Goal: Task Accomplishment & Management: Use online tool/utility

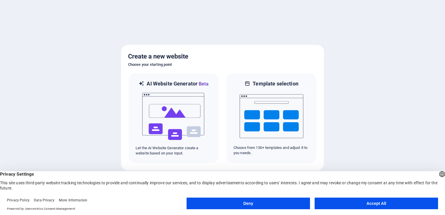
click at [391, 203] on button "Accept All" at bounding box center [375, 203] width 123 height 12
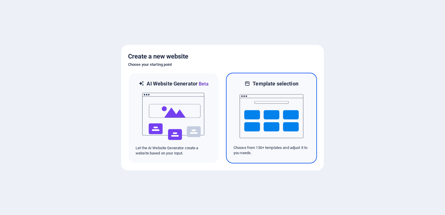
click at [247, 124] on img at bounding box center [271, 116] width 64 height 58
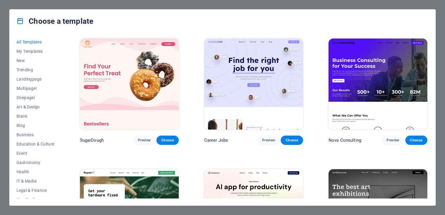
click at [354, 80] on img at bounding box center [377, 84] width 99 height 91
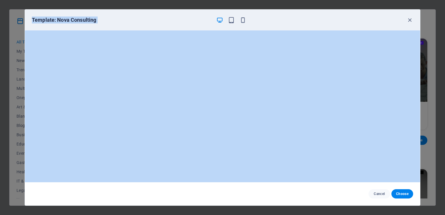
click at [111, 22] on h6 "Template: Nova Consulting" at bounding box center [122, 20] width 180 height 7
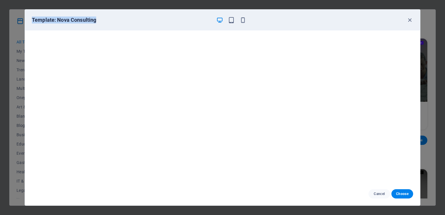
drag, startPoint x: 28, startPoint y: 21, endPoint x: 119, endPoint y: 25, distance: 91.3
click at [119, 25] on div "Template: Nova Consulting" at bounding box center [222, 20] width 395 height 21
click at [101, 22] on h6 "Template: Nova Consulting" at bounding box center [122, 20] width 180 height 7
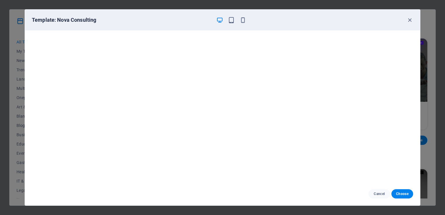
click at [32, 18] on h6 "Template: Nova Consulting" at bounding box center [122, 20] width 180 height 7
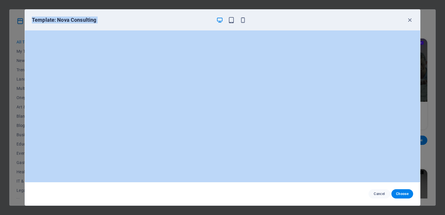
drag, startPoint x: 32, startPoint y: 18, endPoint x: 130, endPoint y: 17, distance: 97.3
click at [130, 17] on h6 "Template: Nova Consulting" at bounding box center [122, 20] width 180 height 7
click at [103, 17] on h6 "Template: Nova Consulting" at bounding box center [122, 20] width 180 height 7
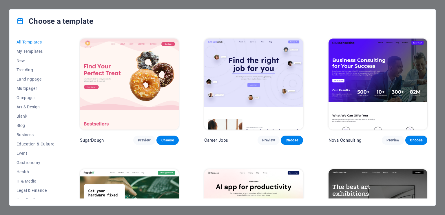
click at [388, 76] on img at bounding box center [377, 84] width 99 height 91
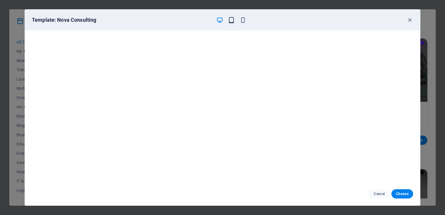
click at [229, 19] on icon "button" at bounding box center [231, 20] width 7 height 7
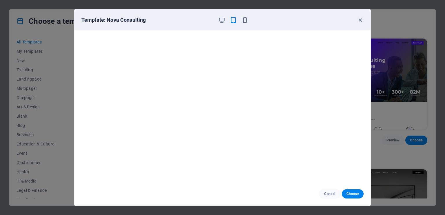
scroll to position [1, 0]
click at [222, 21] on icon "button" at bounding box center [221, 20] width 7 height 7
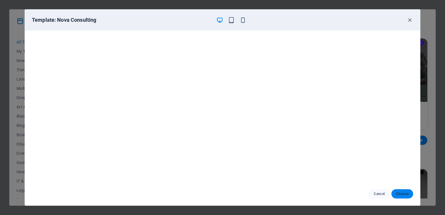
click at [398, 192] on span "Choose" at bounding box center [402, 193] width 12 height 5
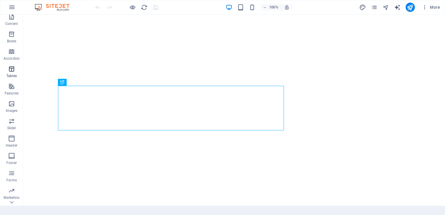
scroll to position [69, 0]
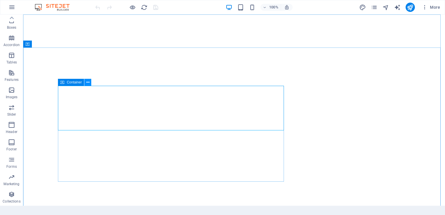
click at [88, 83] on icon at bounding box center [87, 82] width 3 height 6
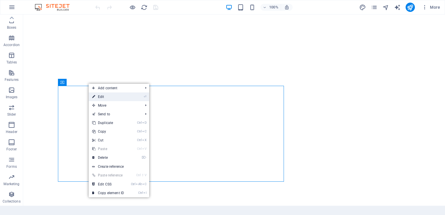
click at [113, 96] on link "⏎ Edit" at bounding box center [108, 96] width 39 height 9
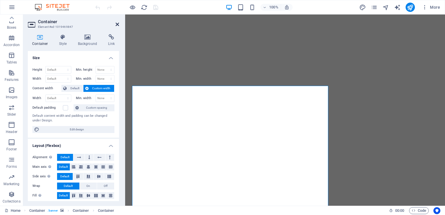
click at [116, 24] on icon at bounding box center [117, 24] width 3 height 5
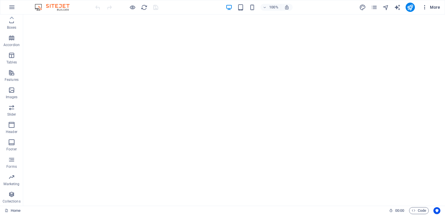
click at [433, 8] on span "More" at bounding box center [431, 7] width 18 height 6
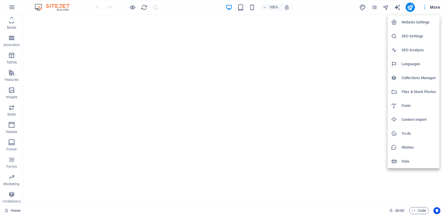
click at [433, 8] on div at bounding box center [222, 107] width 445 height 215
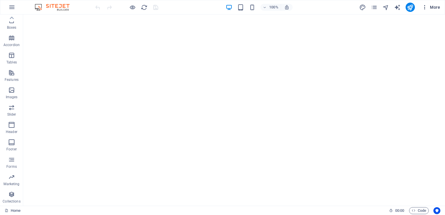
click at [433, 8] on span "More" at bounding box center [431, 7] width 18 height 6
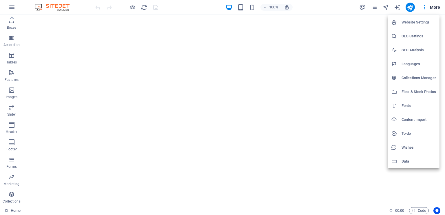
click at [405, 25] on h6 "Website Settings" at bounding box center [418, 22] width 34 height 7
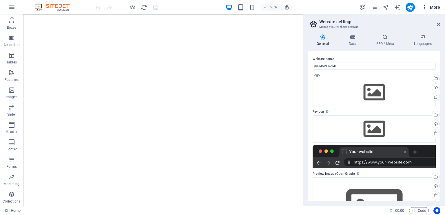
click at [435, 6] on span "More" at bounding box center [431, 7] width 18 height 6
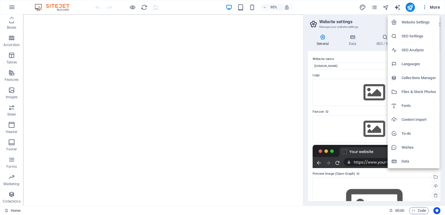
click at [426, 7] on div at bounding box center [222, 107] width 445 height 215
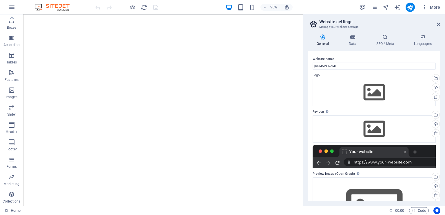
click at [312, 5] on div "95% More" at bounding box center [268, 7] width 348 height 9
click at [438, 22] on icon at bounding box center [438, 24] width 3 height 5
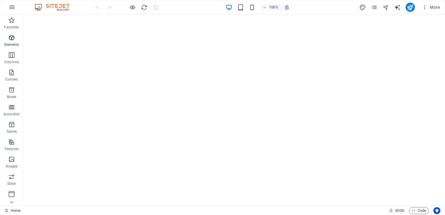
scroll to position [0, 0]
click at [11, 5] on icon "button" at bounding box center [11, 7] width 7 height 7
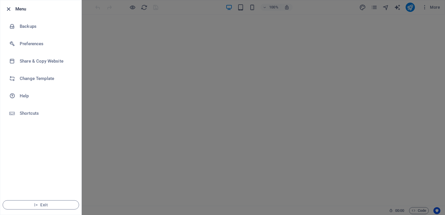
click at [9, 8] on icon "button" at bounding box center [8, 9] width 7 height 7
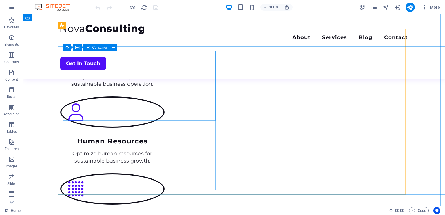
scroll to position [781, 0]
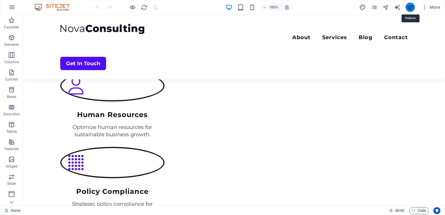
click at [410, 6] on icon "publish" at bounding box center [410, 7] width 7 height 7
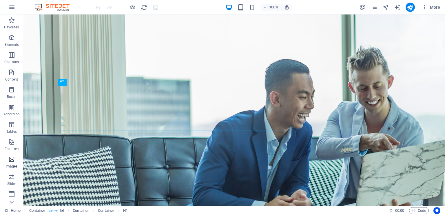
click at [16, 153] on button "Images" at bounding box center [11, 161] width 23 height 17
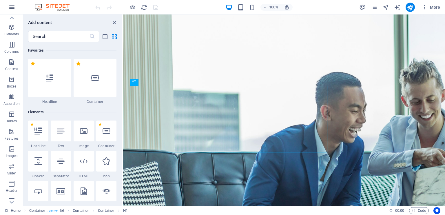
click at [9, 12] on button "button" at bounding box center [12, 7] width 14 height 14
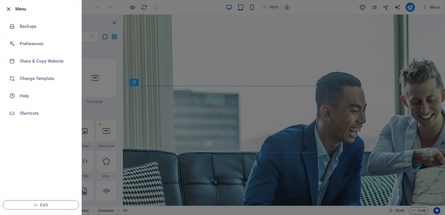
click at [9, 6] on icon "button" at bounding box center [8, 9] width 7 height 7
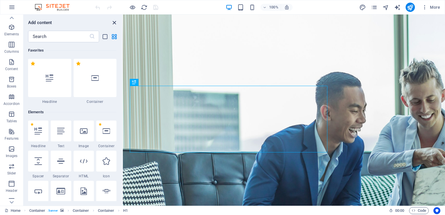
click at [116, 20] on icon "close panel" at bounding box center [114, 22] width 7 height 7
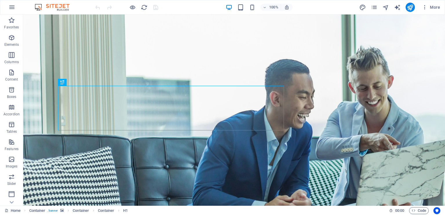
click at [66, 8] on img at bounding box center [54, 7] width 43 height 7
click at [144, 5] on icon "reload" at bounding box center [144, 7] width 7 height 7
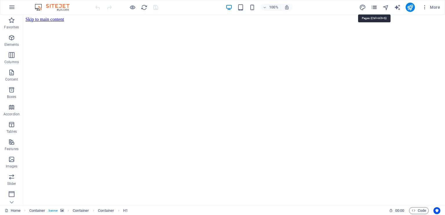
click at [376, 9] on icon "pages" at bounding box center [374, 7] width 7 height 7
click at [424, 7] on icon "button" at bounding box center [425, 7] width 6 height 6
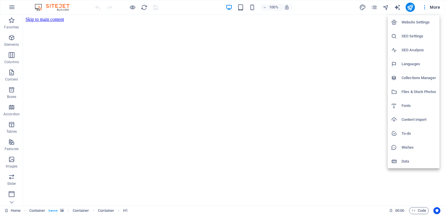
click at [401, 162] on h6 "Data" at bounding box center [418, 161] width 34 height 7
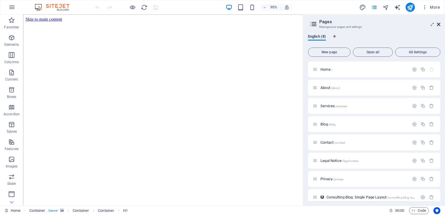
click at [438, 24] on icon at bounding box center [438, 24] width 3 height 5
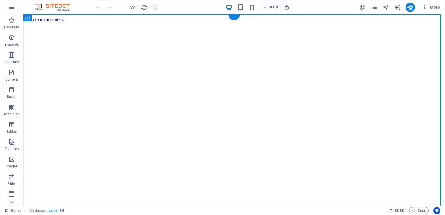
drag, startPoint x: 56, startPoint y: 34, endPoint x: 174, endPoint y: 39, distance: 117.7
click at [48, 4] on img at bounding box center [54, 7] width 43 height 7
click at [13, 6] on icon "button" at bounding box center [11, 7] width 7 height 7
